Goal: Task Accomplishment & Management: Use online tool/utility

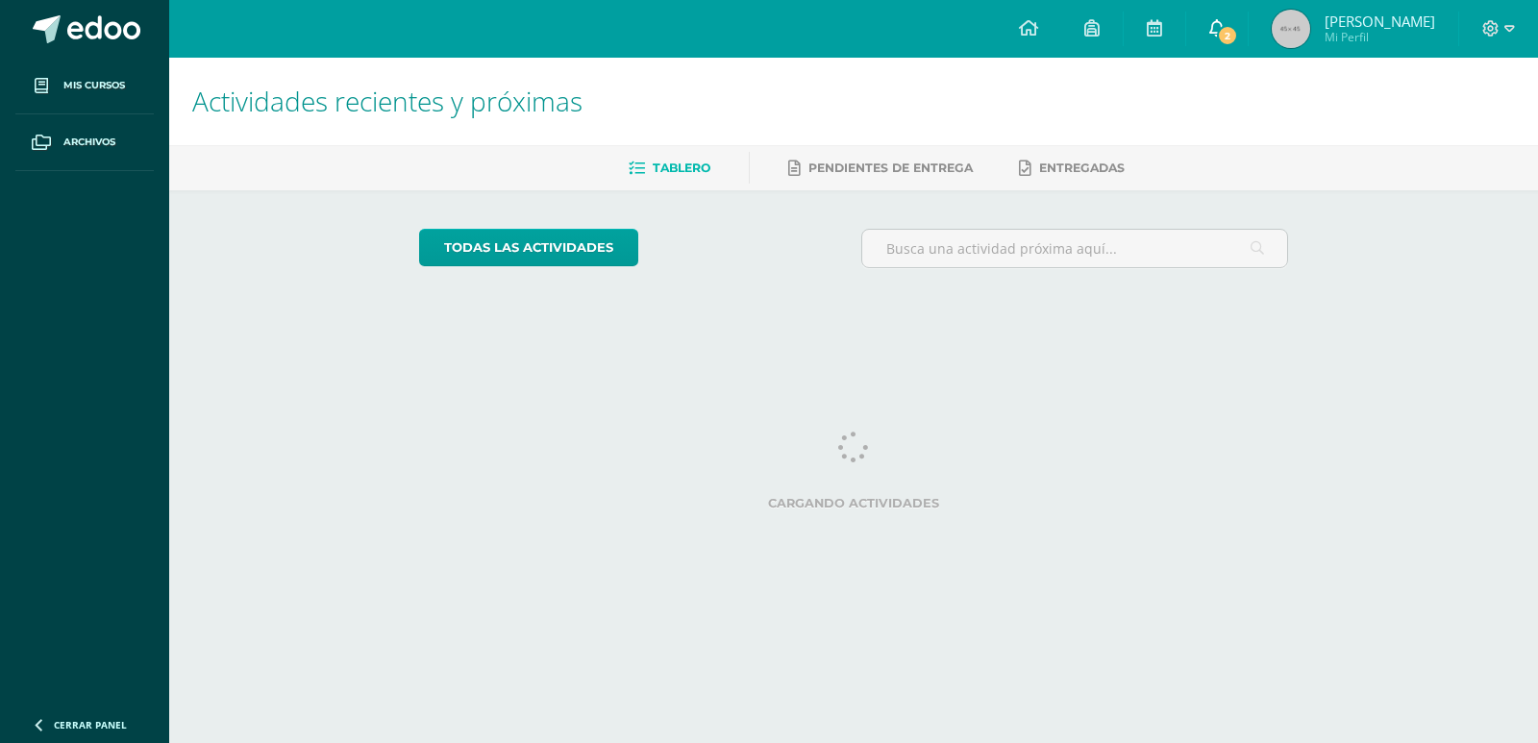
click at [1233, 20] on link "2" at bounding box center [1217, 29] width 62 height 58
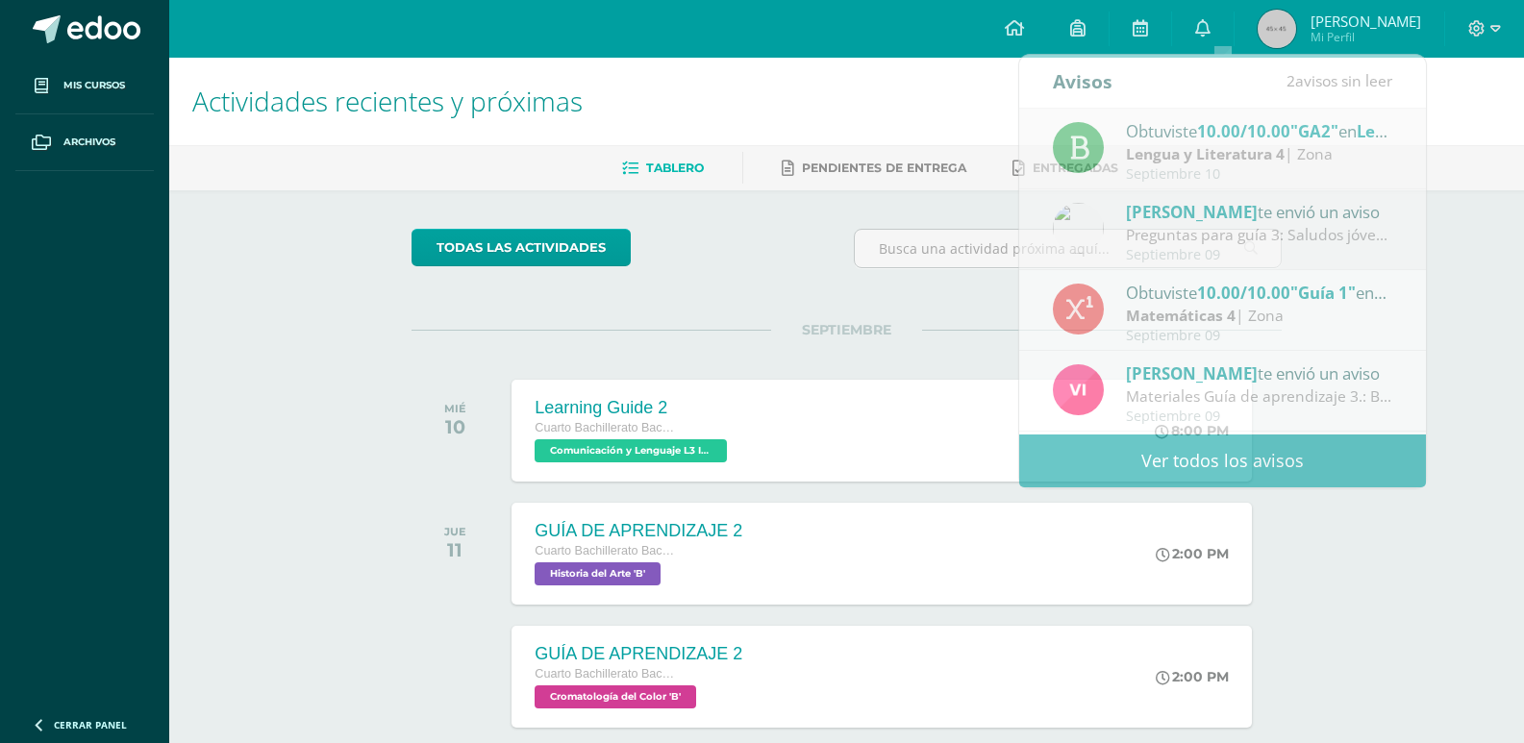
click at [655, 357] on div "SEPTIEMBRE MIÉ 10 Learning Guide 2 Cuarto Bachillerato Bachillerato en CCLL con…" at bounding box center [846, 407] width 870 height 155
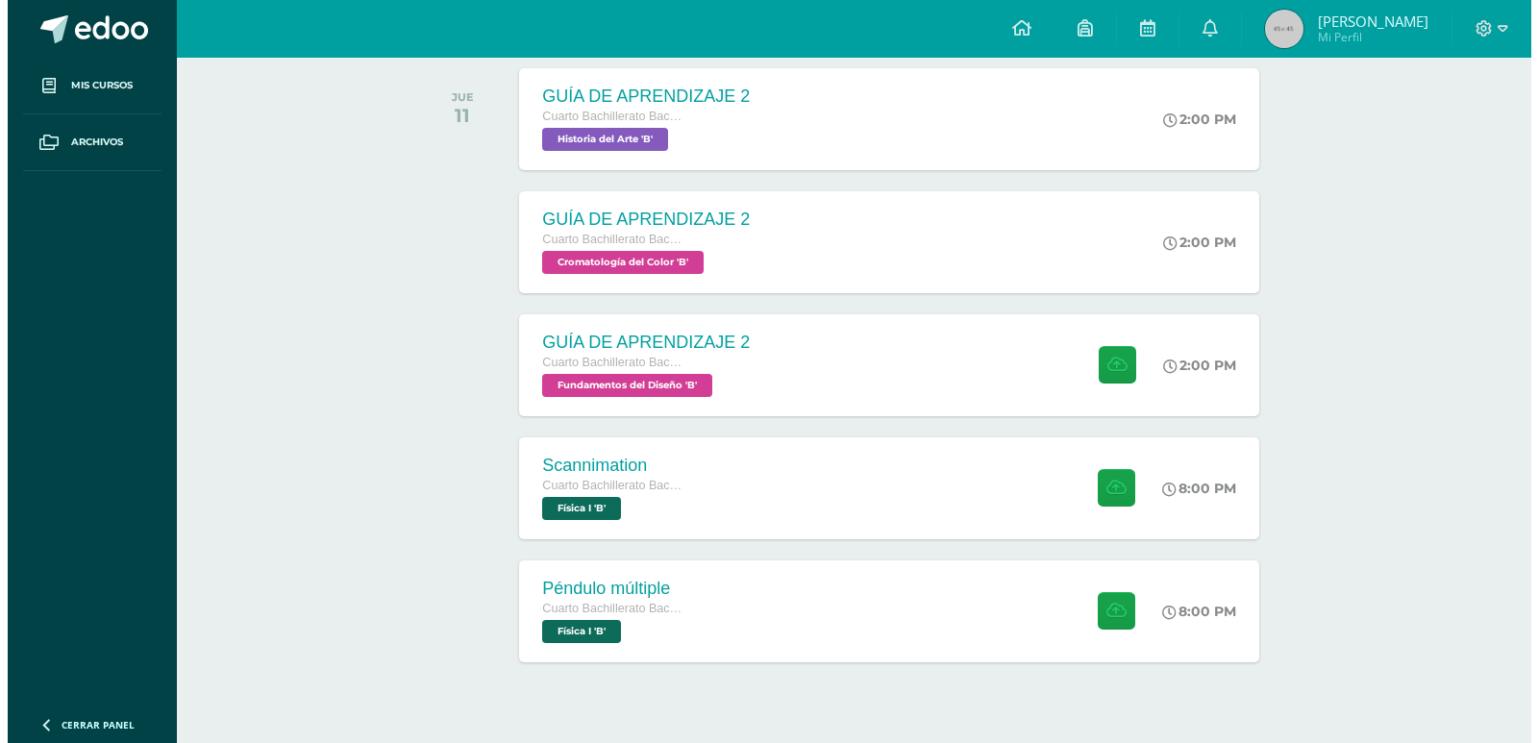
scroll to position [475, 0]
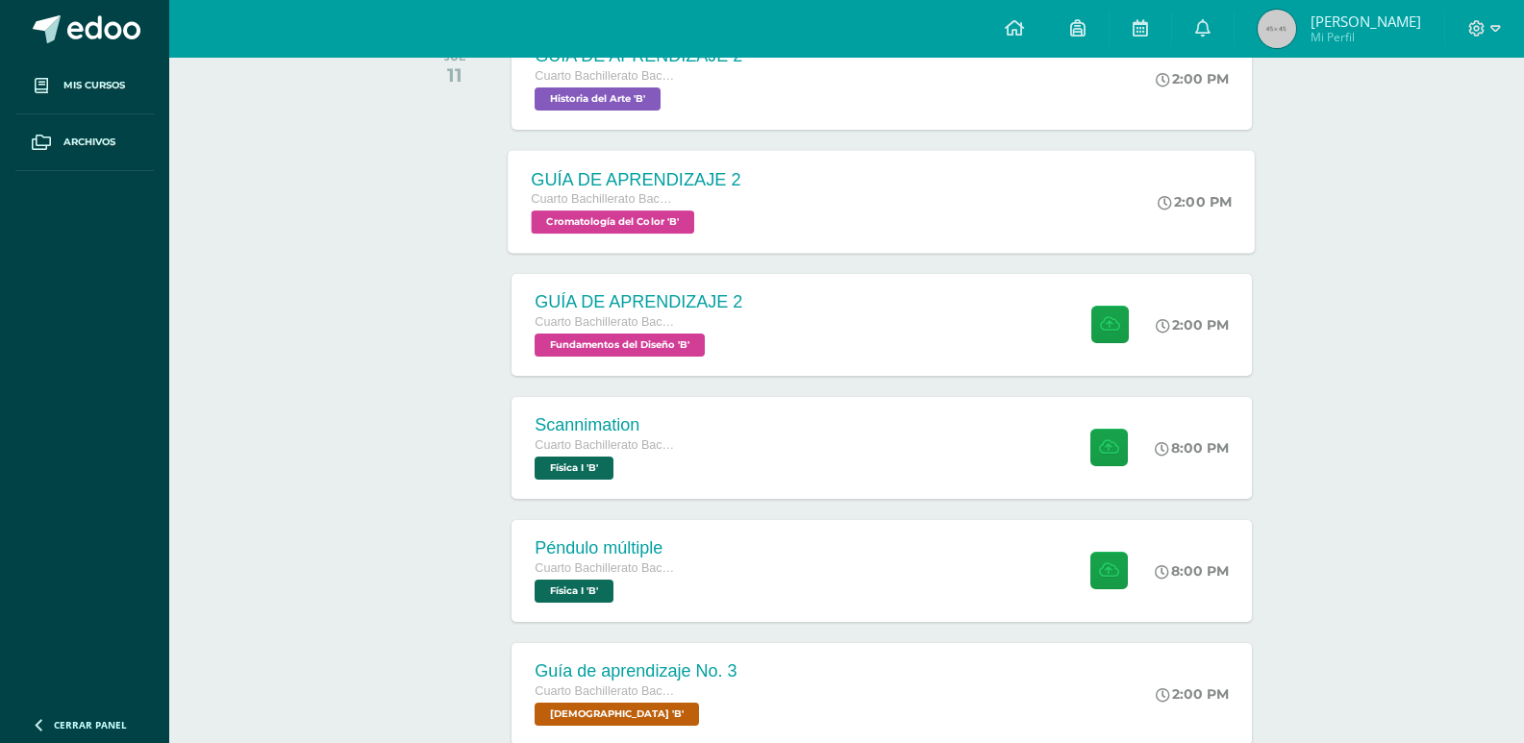
click at [737, 224] on div "Cuarto Bachillerato Bachillerato en CCLL con Orientación en Diseño Gráfico Crom…" at bounding box center [637, 211] width 210 height 44
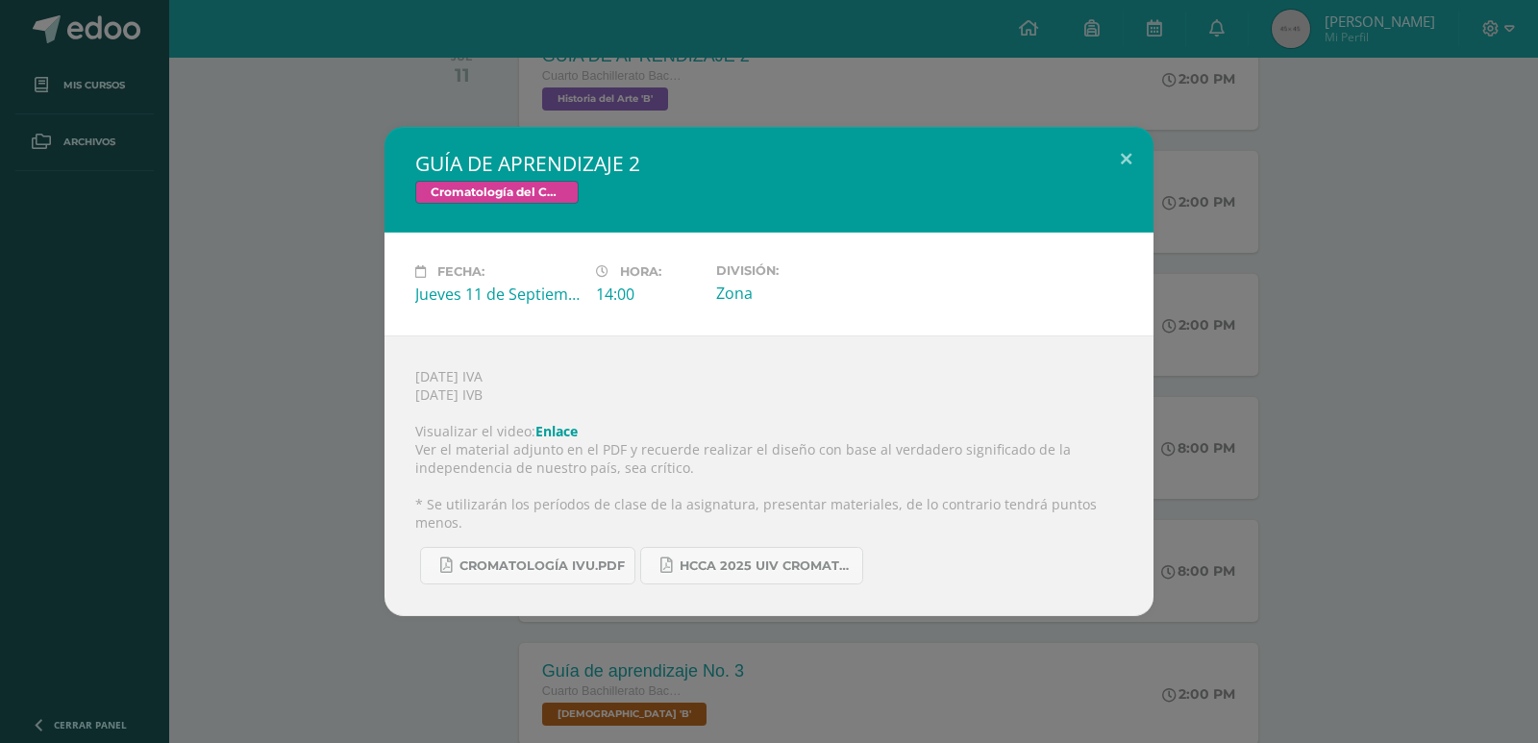
click at [1068, 163] on h2 "GUÍA DE APRENDIZAJE 2" at bounding box center [769, 163] width 708 height 27
click at [1111, 168] on button at bounding box center [1126, 159] width 55 height 65
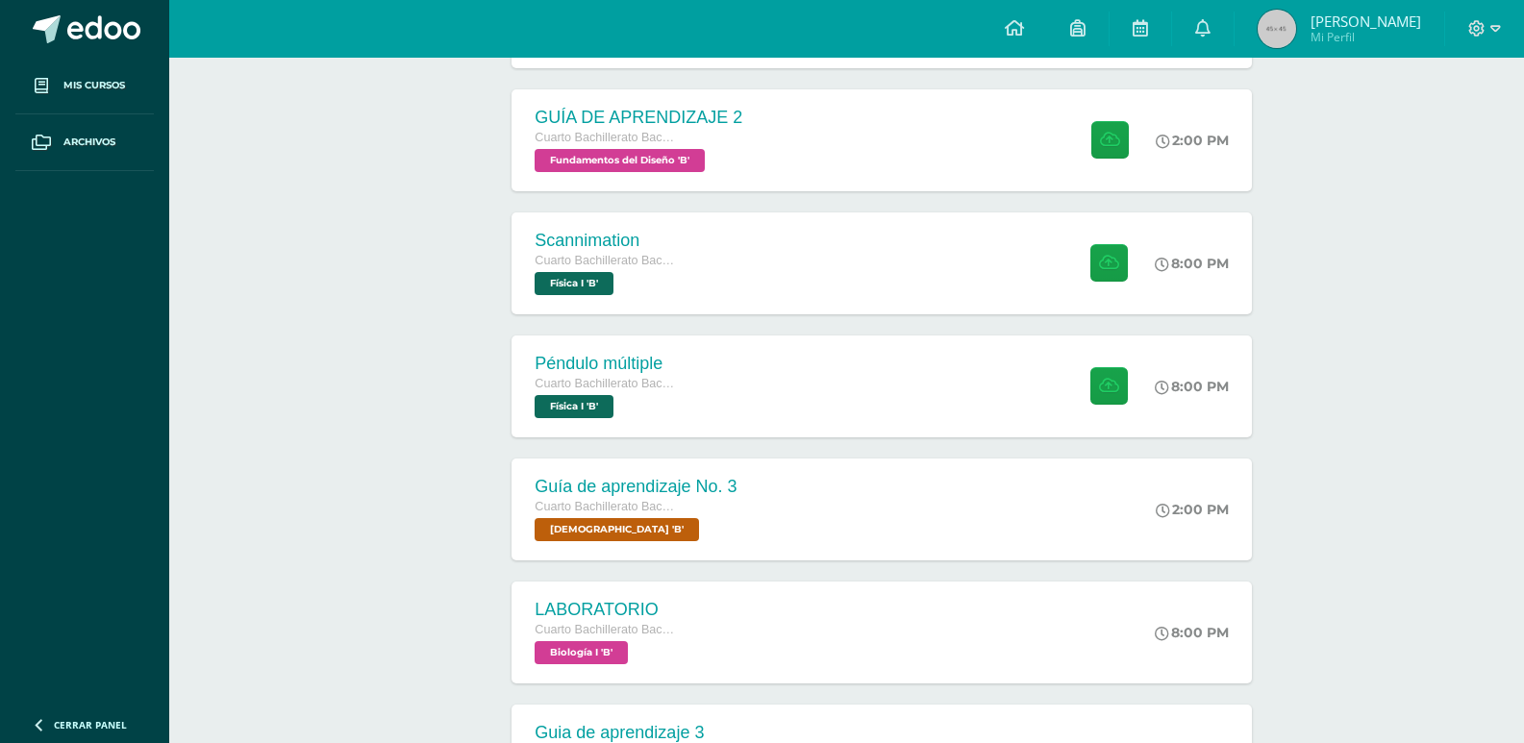
scroll to position [667, 0]
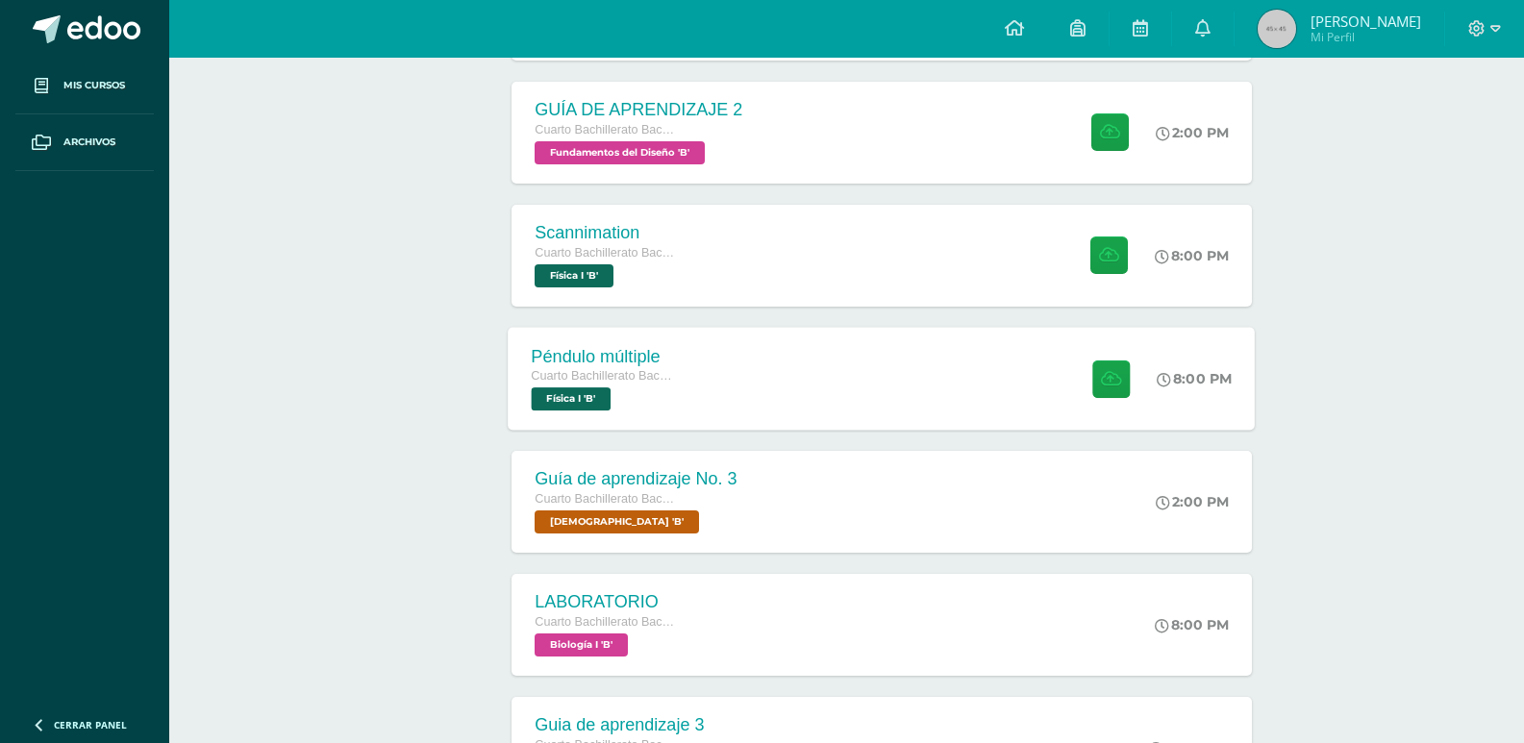
click at [788, 386] on div "Péndulo múltiple Cuarto Bachillerato Bachillerato en CCLL con Orientación en Di…" at bounding box center [882, 378] width 747 height 103
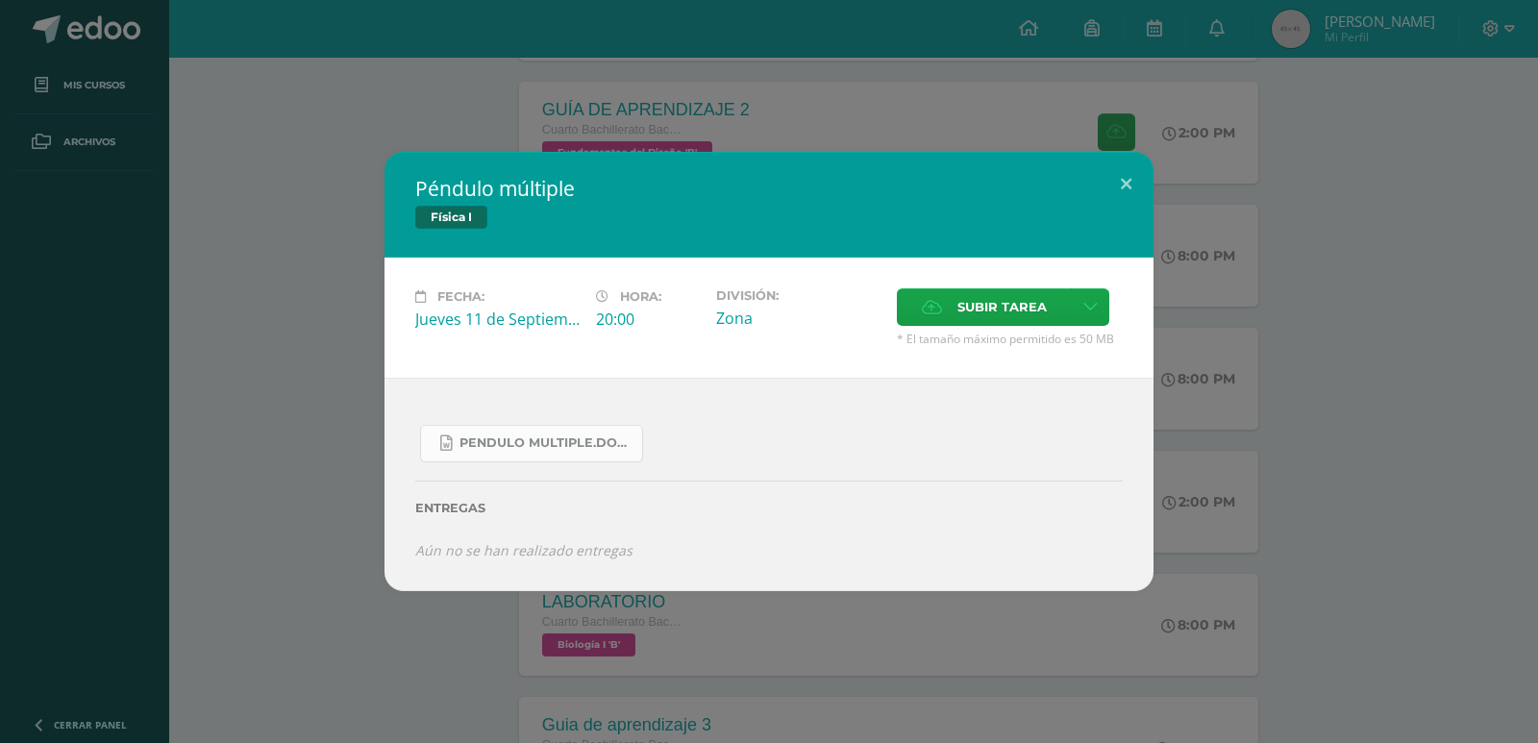
click at [504, 438] on span "Pendulo multiple.docx" at bounding box center [546, 442] width 173 height 15
click at [951, 300] on label "Subir tarea" at bounding box center [984, 306] width 175 height 37
click at [0, 0] on input "Subir tarea" at bounding box center [0, 0] width 0 height 0
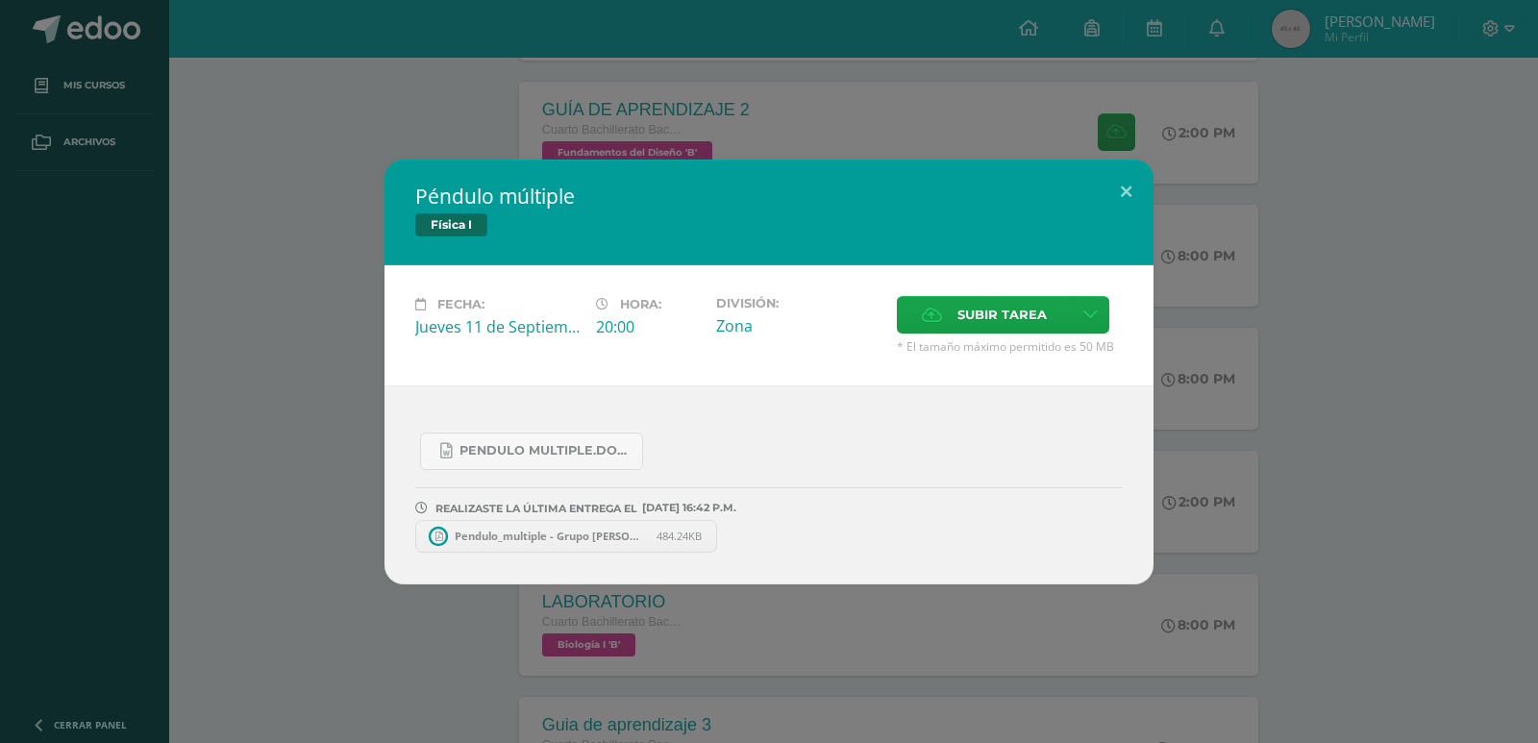
click at [528, 548] on link "Pendulo_multiple - Grupo [PERSON_NAME] IVB27.pdf 484.24KB" at bounding box center [566, 536] width 302 height 33
click at [1116, 204] on button at bounding box center [1126, 192] width 55 height 65
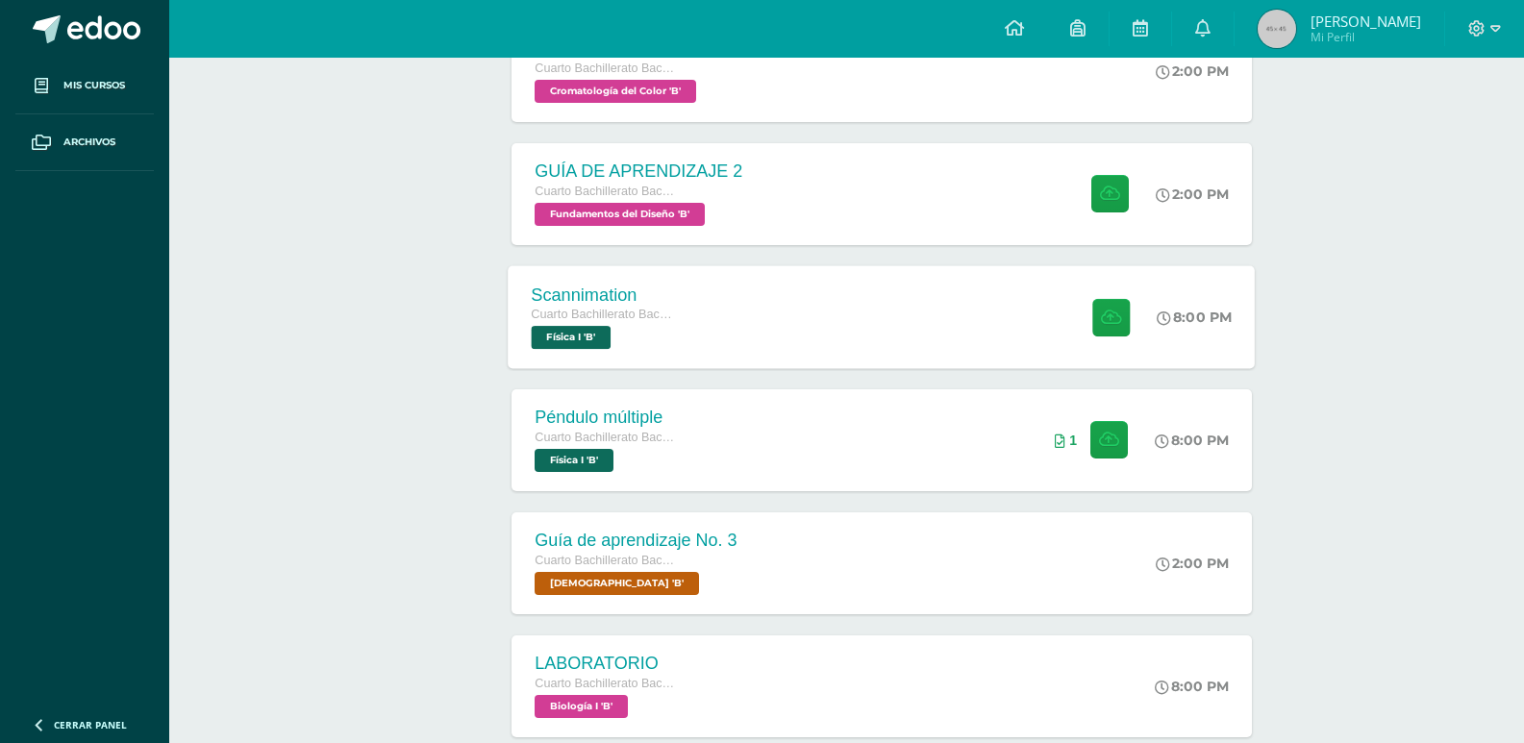
scroll to position [571, 0]
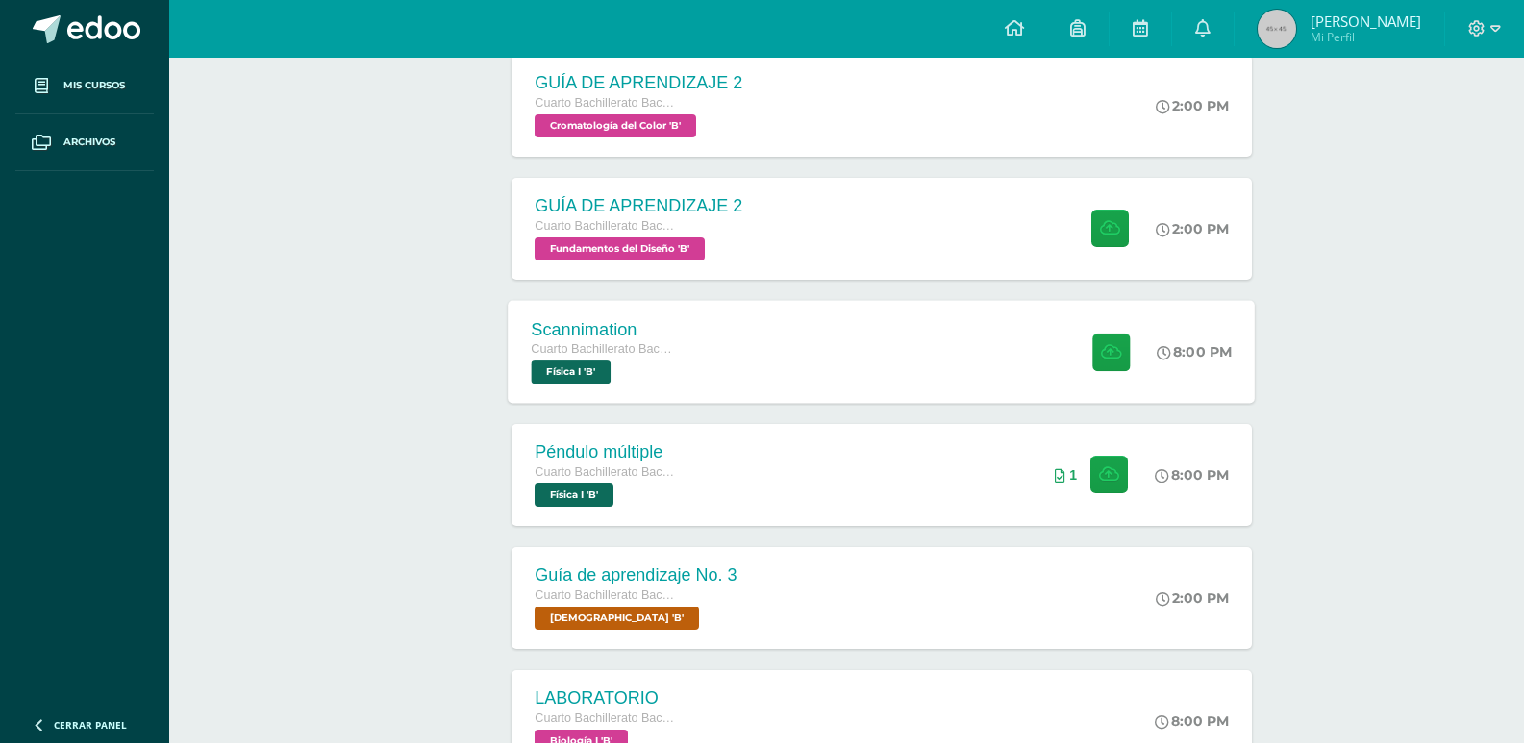
click at [918, 400] on div "Scannimation Cuarto Bachillerato Bachillerato en CCLL con Orientación en Diseño…" at bounding box center [882, 351] width 747 height 103
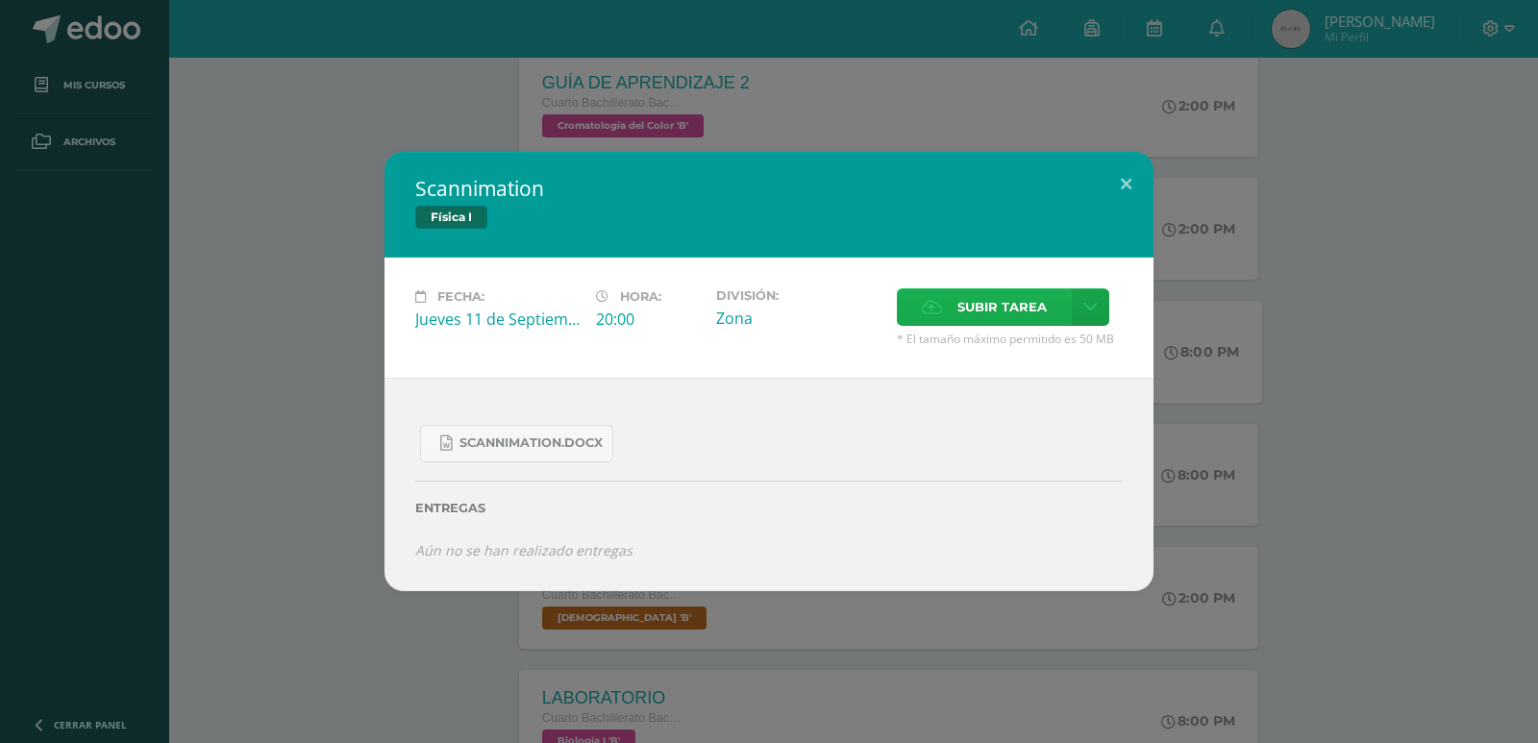
click at [948, 316] on label "Subir tarea" at bounding box center [984, 306] width 175 height 37
click at [0, 0] on input "Subir tarea" at bounding box center [0, 0] width 0 height 0
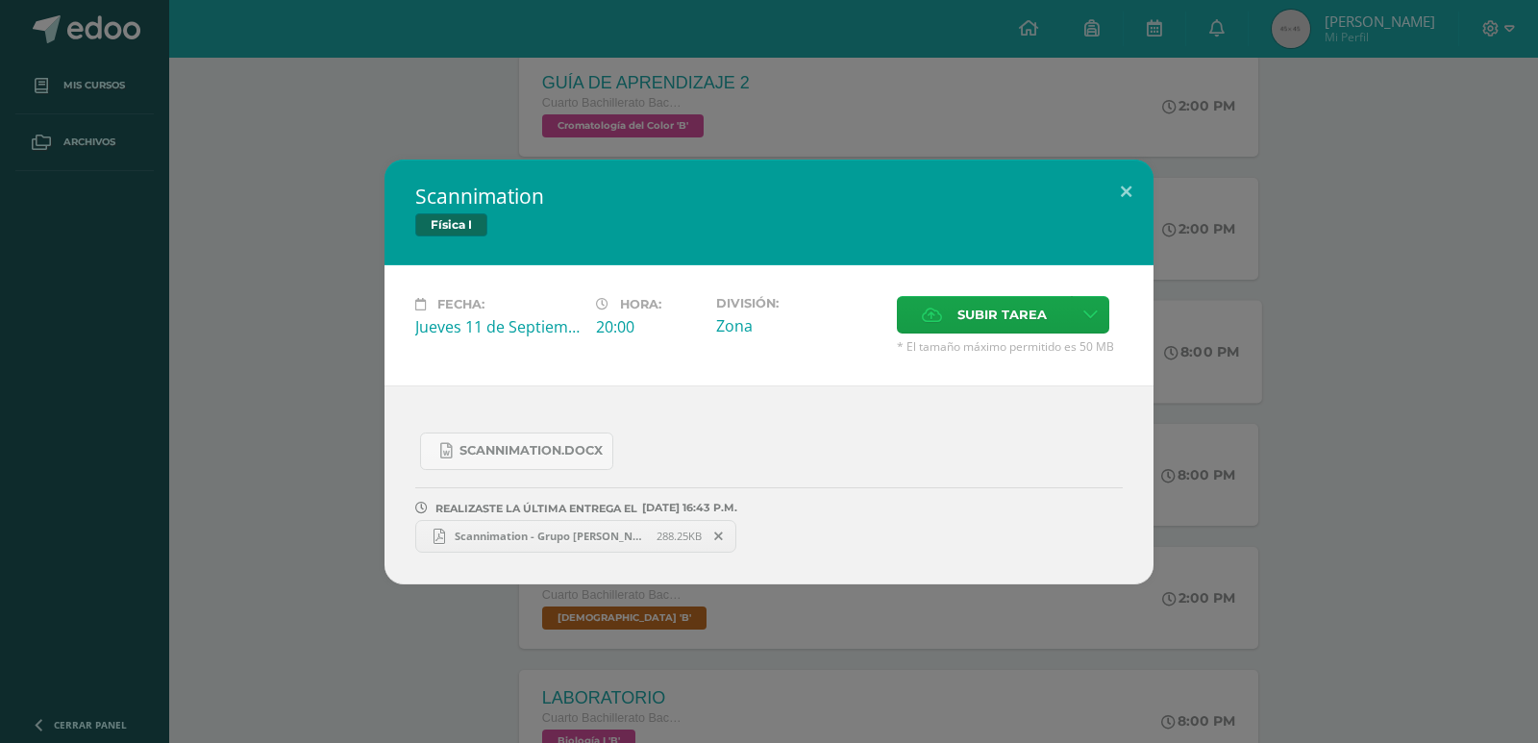
click at [507, 516] on div "Scannimation - Grupo [PERSON_NAME] IVB27.pdf 288.25KB" at bounding box center [769, 533] width 708 height 37
click at [518, 540] on span "Scannimation - Grupo [PERSON_NAME] IVB27.pdf" at bounding box center [550, 536] width 211 height 14
click at [1130, 195] on button at bounding box center [1126, 192] width 55 height 65
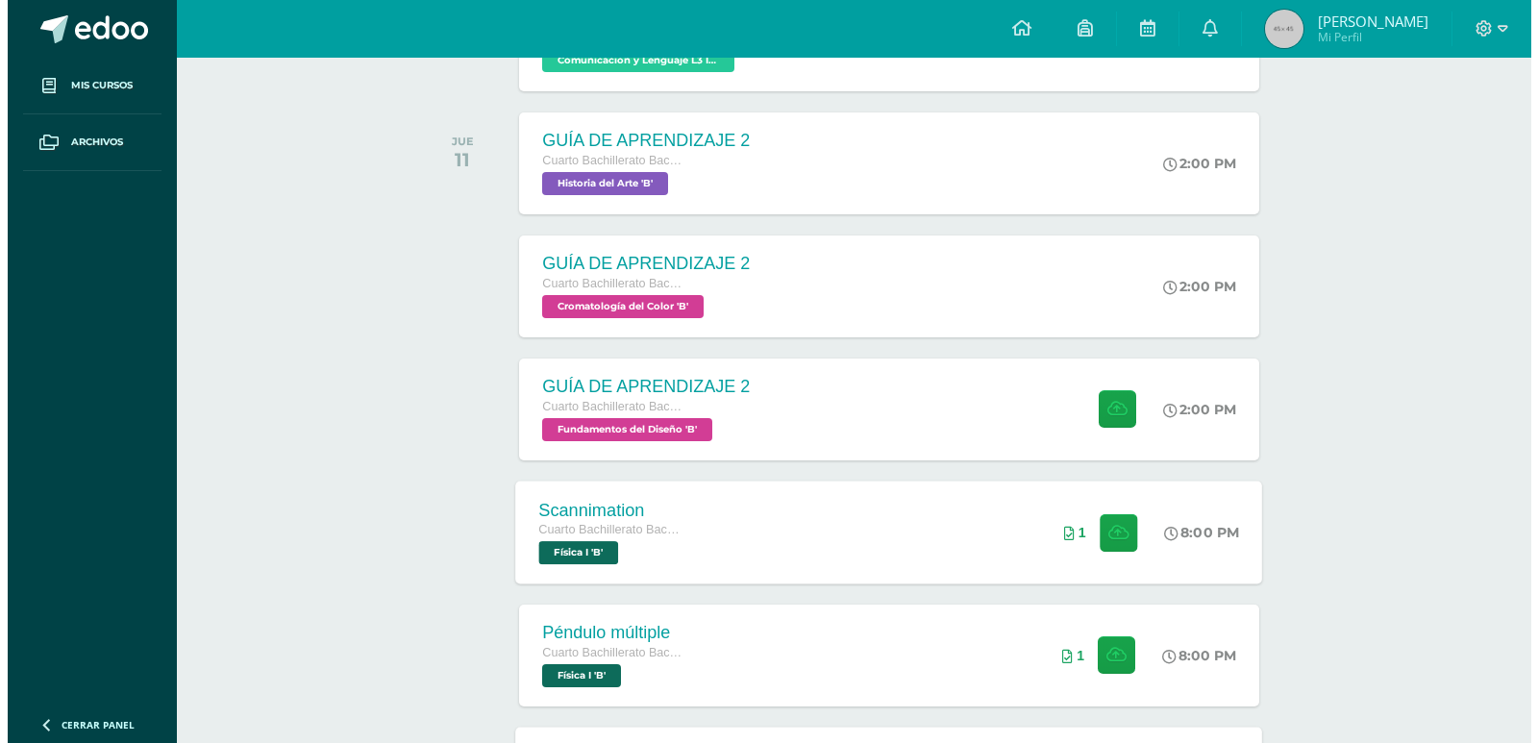
scroll to position [283, 0]
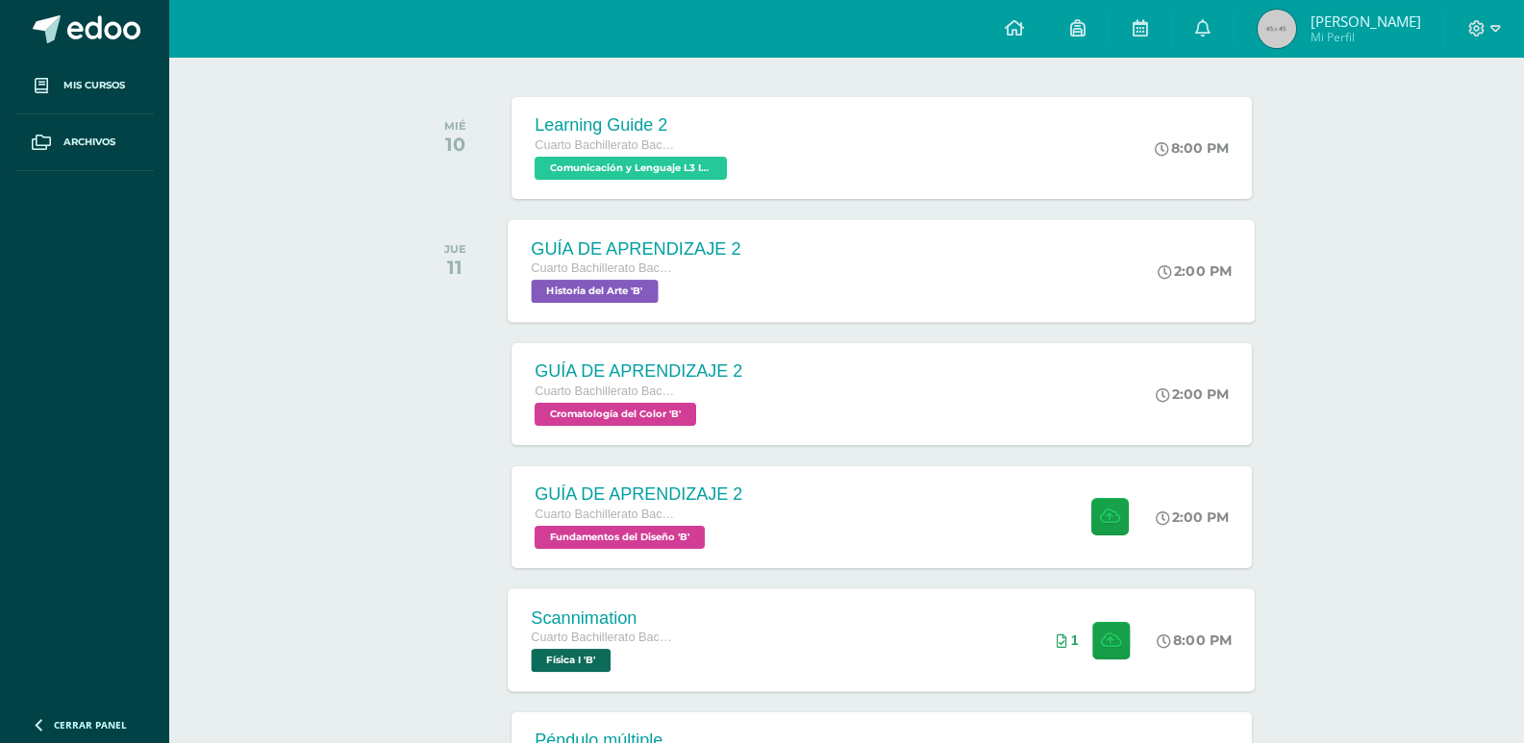
click at [790, 283] on div "GUÍA DE APRENDIZAJE 2 Cuarto Bachillerato Bachillerato en CCLL con Orientación …" at bounding box center [882, 270] width 747 height 103
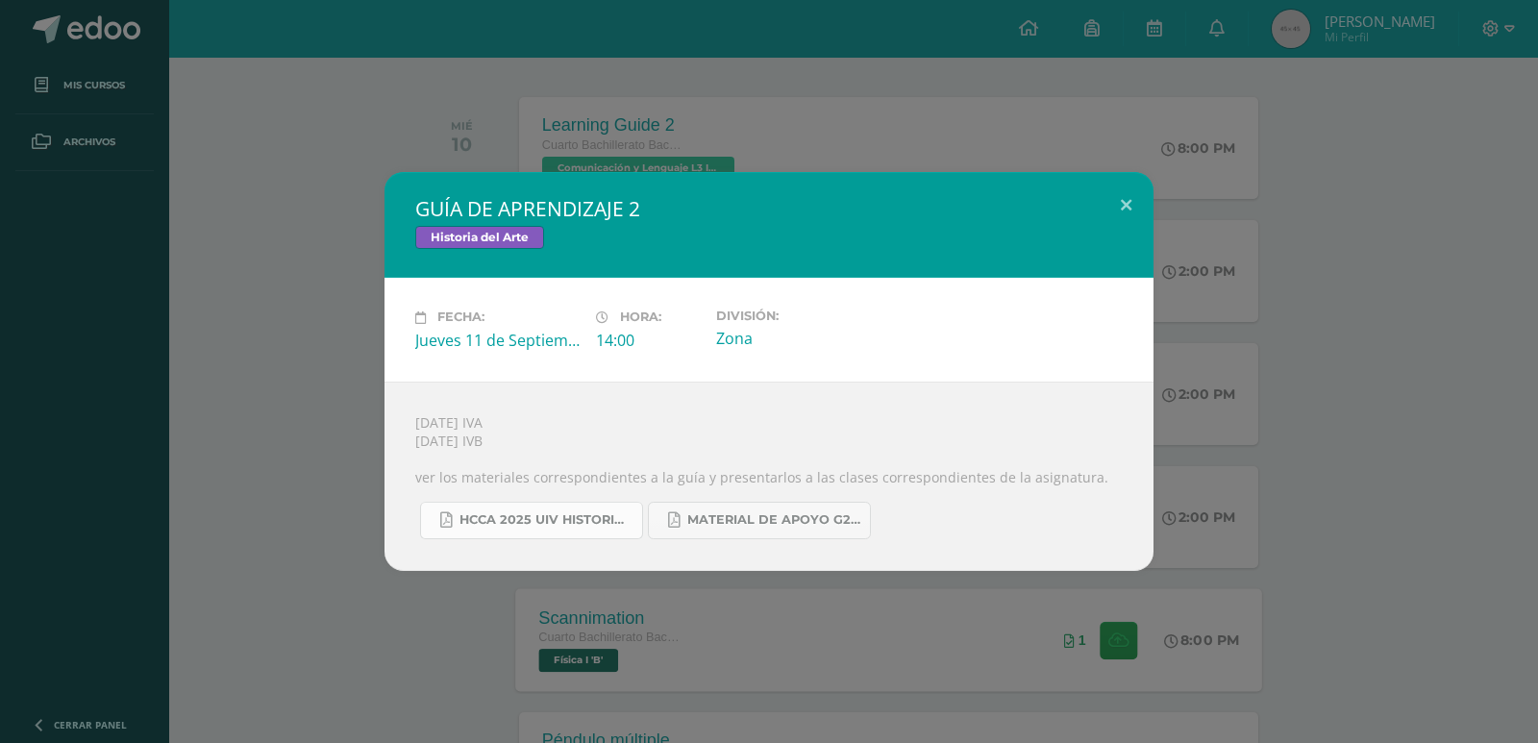
click at [584, 533] on link "HCCA 2025 UIV HISTORIA DEL ARTE.docx.pdf" at bounding box center [531, 520] width 223 height 37
click at [759, 520] on span "MATERIAL DE APOYO G2 HISTORIA.pdf" at bounding box center [773, 519] width 173 height 15
